Goal: Find specific page/section: Find specific page/section

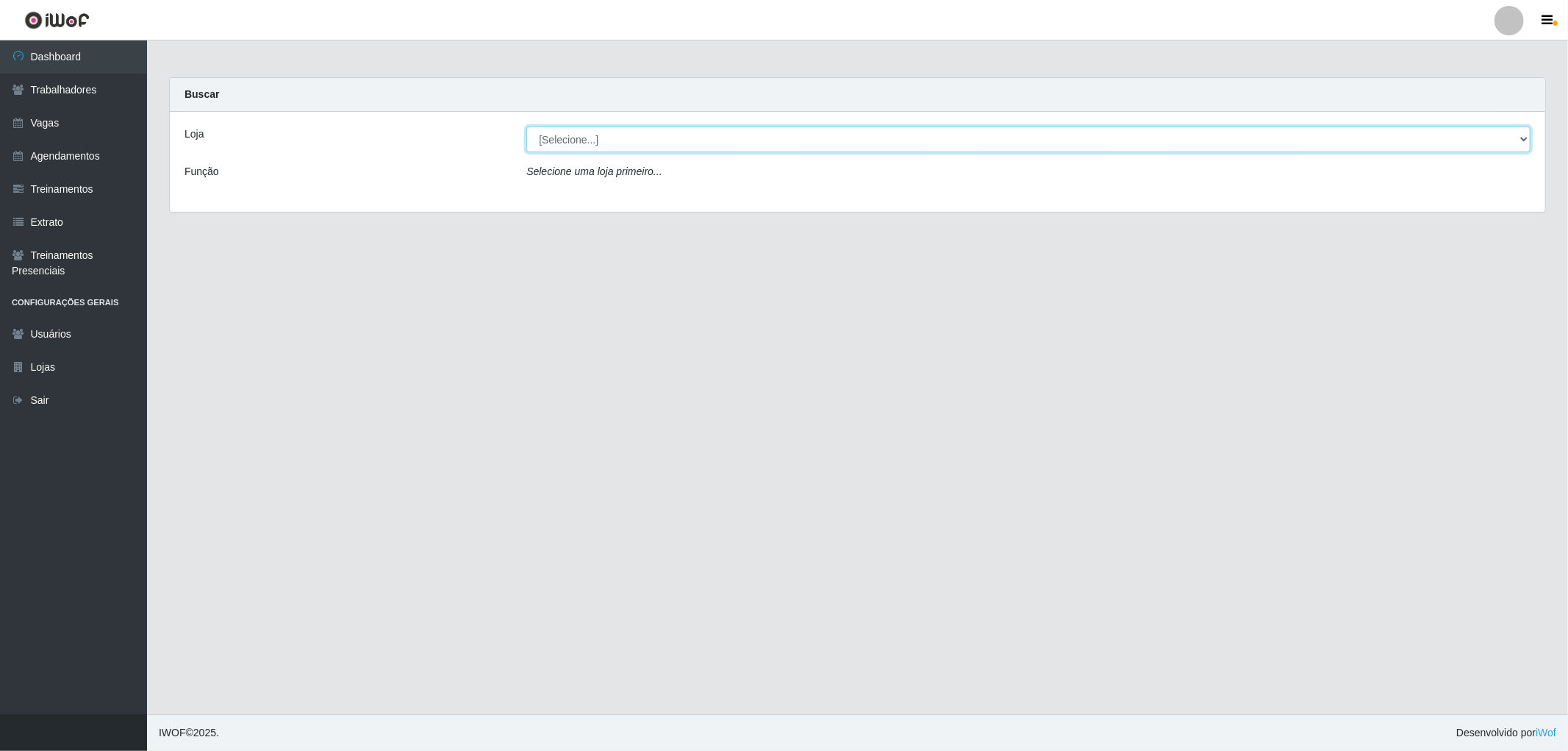
click at [675, 130] on select "[Selecione...] The Pow Pizzaria Delivery - [GEOGRAPHIC_DATA]" at bounding box center [1028, 140] width 1004 height 26
select select "322"
click at [526, 127] on select "[Selecione...] The Pow Pizzaria Delivery - [GEOGRAPHIC_DATA]" at bounding box center [1028, 140] width 1004 height 26
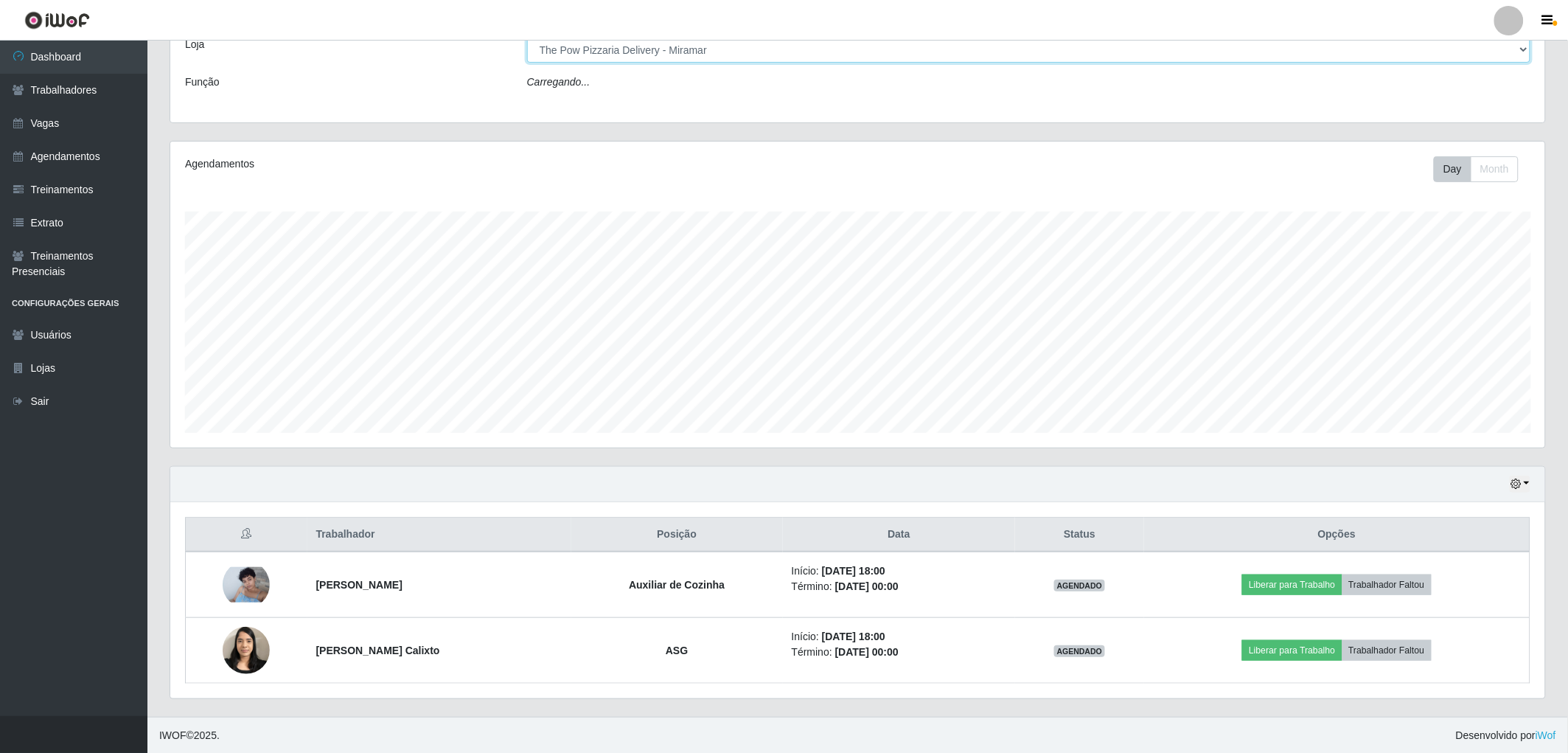
scroll to position [91, 0]
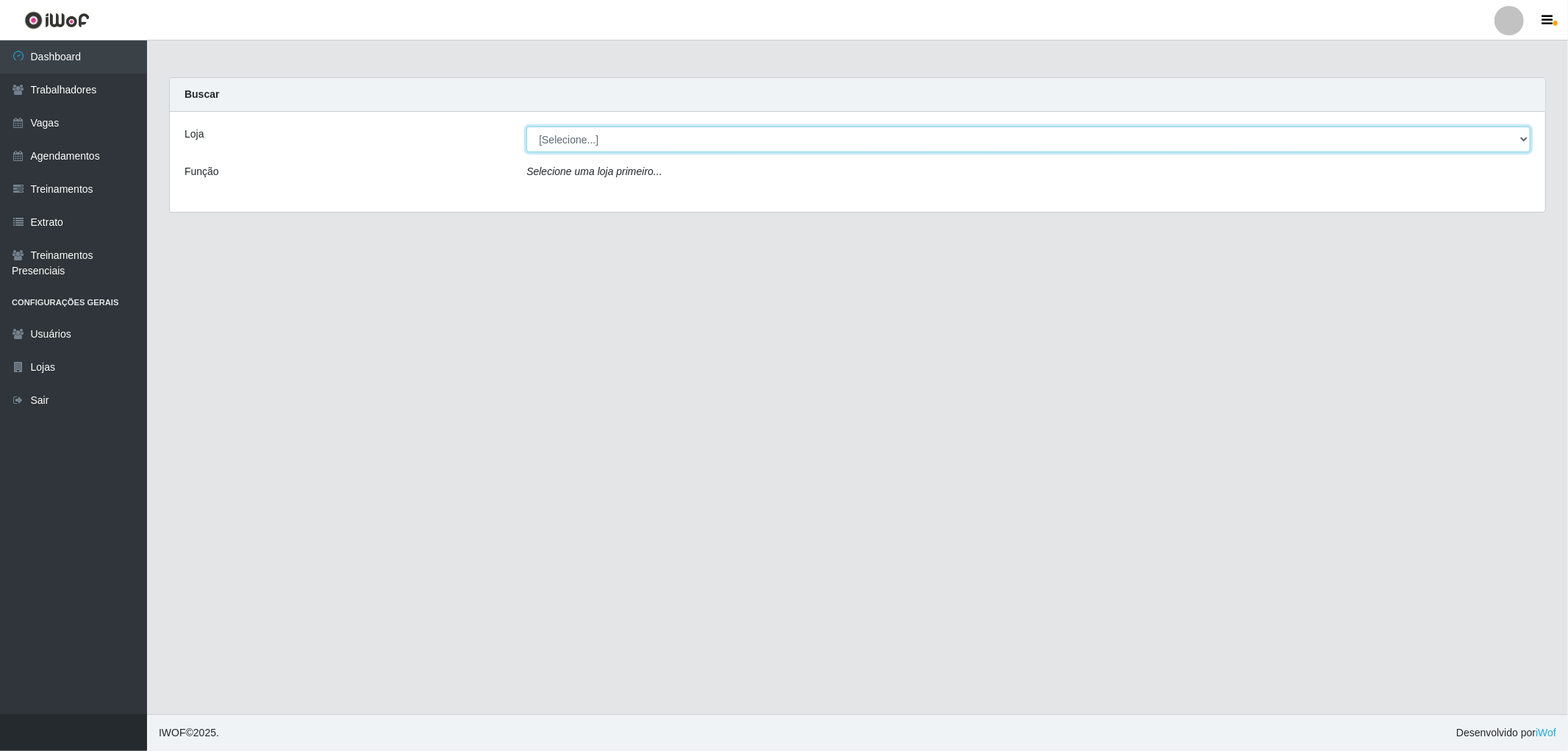
click at [870, 144] on select "[Selecione...] The Pow Pizzaria Delivery - [GEOGRAPHIC_DATA]" at bounding box center [1028, 140] width 1004 height 26
select select "322"
click at [526, 127] on select "[Selecione...] The Pow Pizzaria Delivery - [GEOGRAPHIC_DATA]" at bounding box center [1028, 140] width 1004 height 26
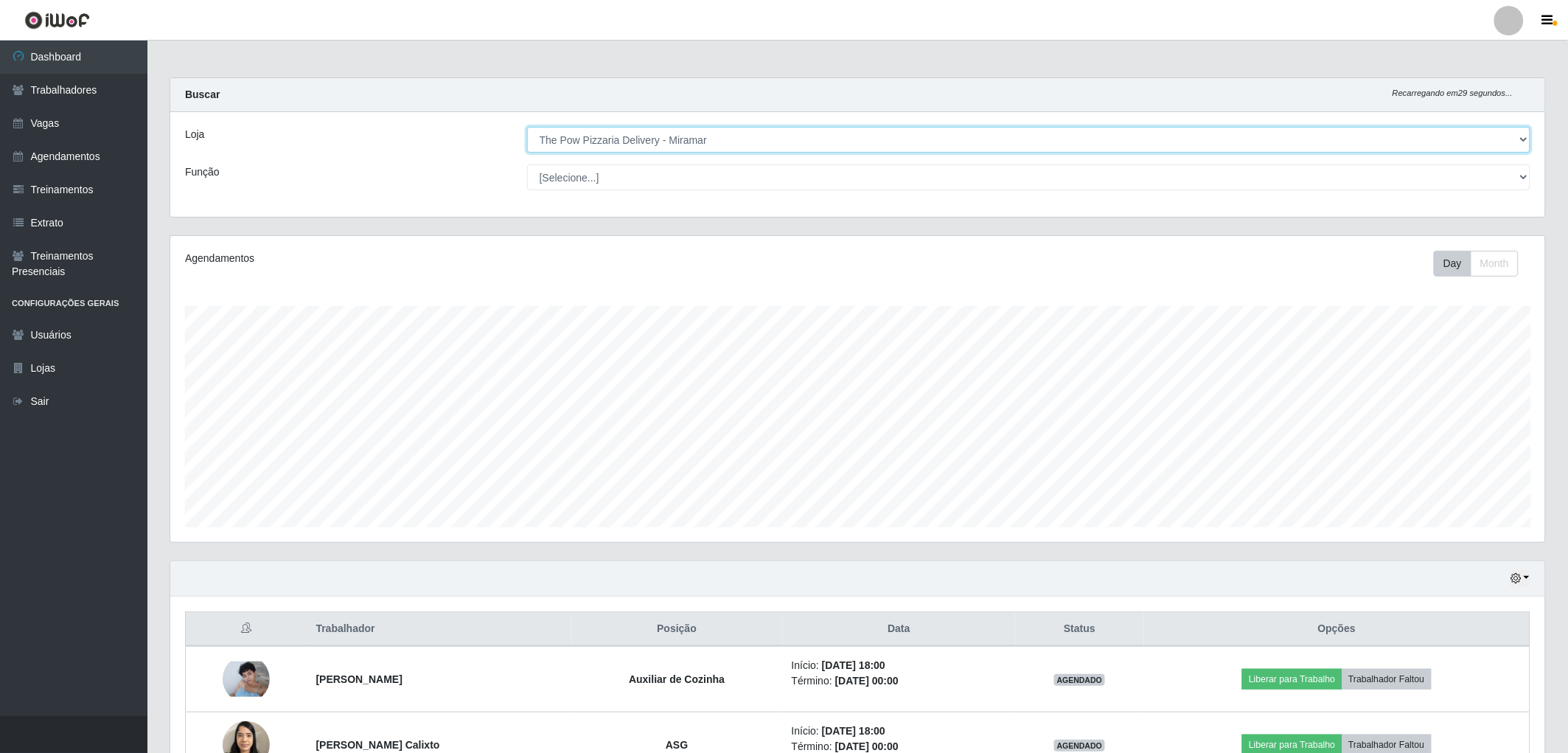
scroll to position [96, 0]
